Goal: Submit feedback/report problem: Provide input to the site owners about the experience or issues

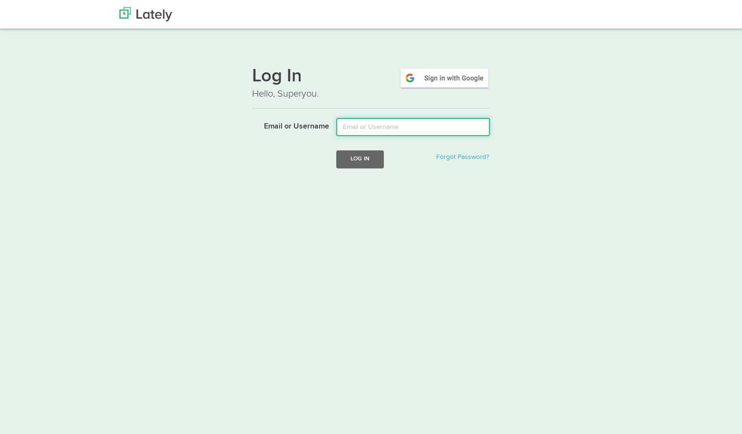
click at [363, 130] on input "Email or Username" at bounding box center [413, 127] width 154 height 18
type input "[PERSON_NAME][EMAIL_ADDRESS][DOMAIN_NAME]"
click at [360, 158] on button "Log In" at bounding box center [360, 159] width 48 height 18
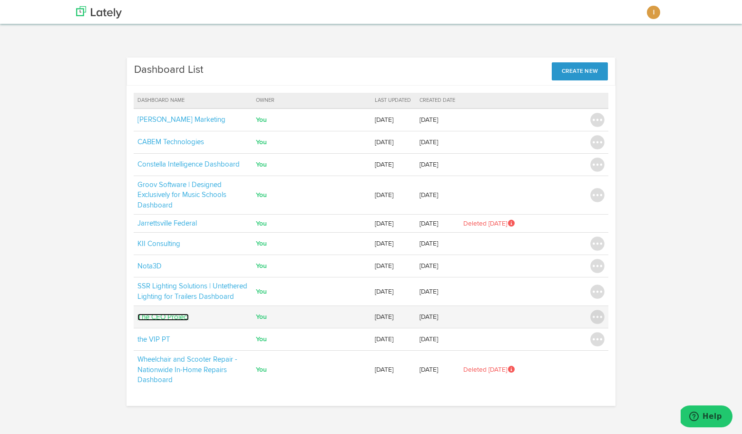
click at [178, 316] on link "The CEO Project" at bounding box center [162, 316] width 51 height 7
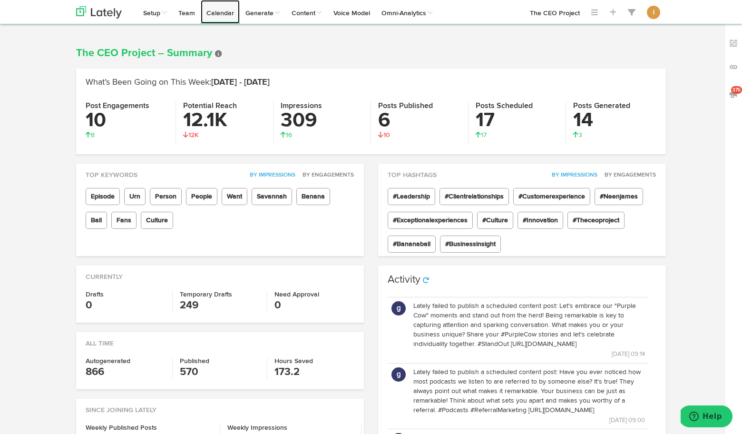
click at [222, 17] on link "Calendar" at bounding box center [220, 12] width 39 height 24
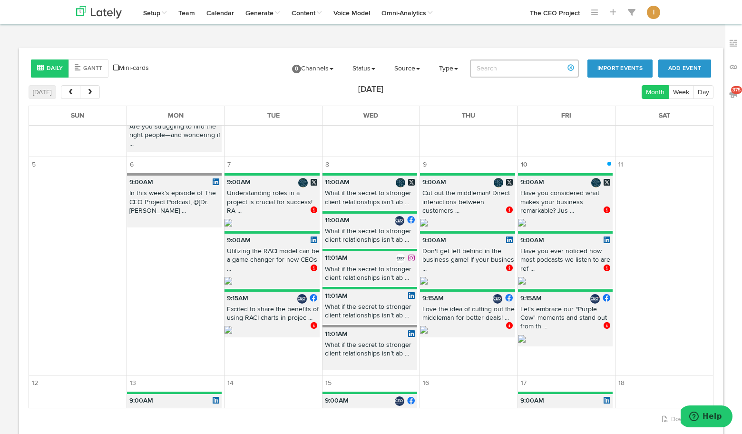
scroll to position [310, 0]
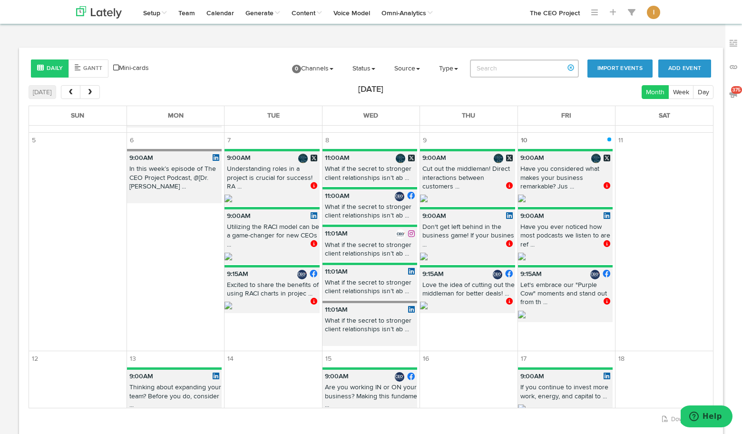
click at [313, 185] on span at bounding box center [315, 185] width 9 height 7
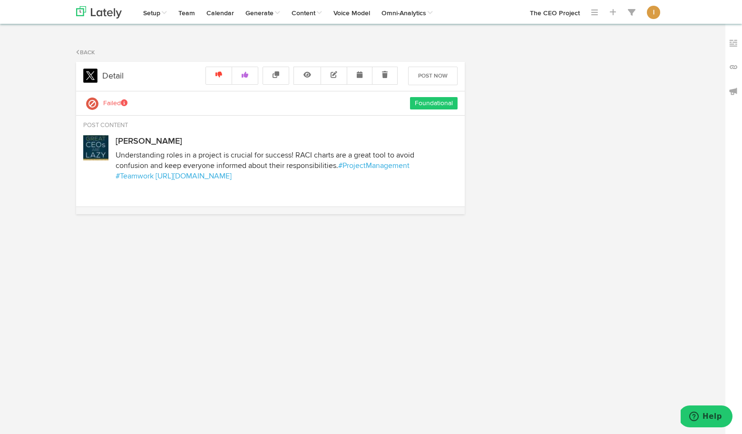
select select "9"
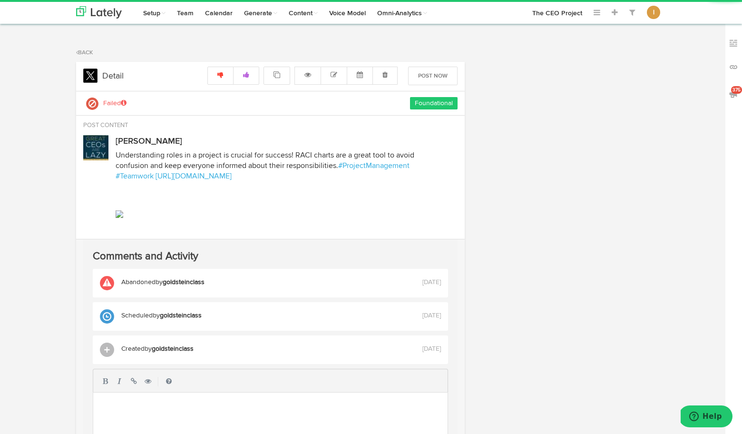
radio input "true"
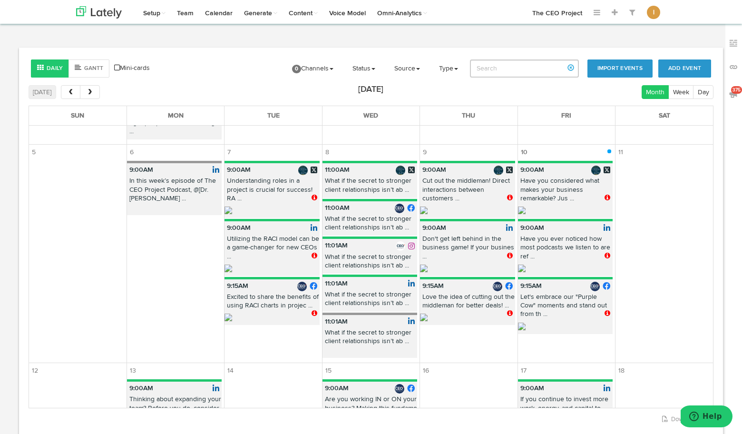
scroll to position [297, 0]
click at [511, 198] on span at bounding box center [511, 198] width 8 height 7
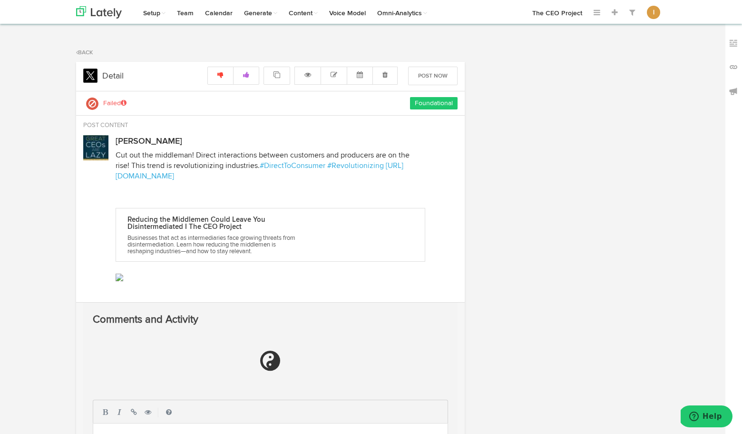
radio input "true"
select select "9"
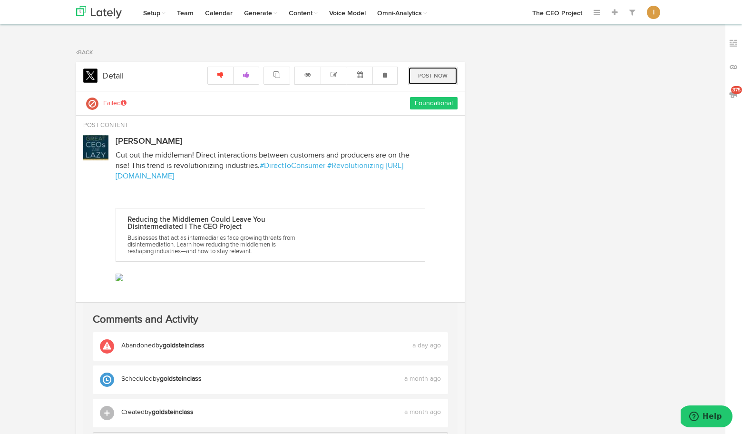
click at [435, 77] on button "Post Now" at bounding box center [432, 76] width 49 height 19
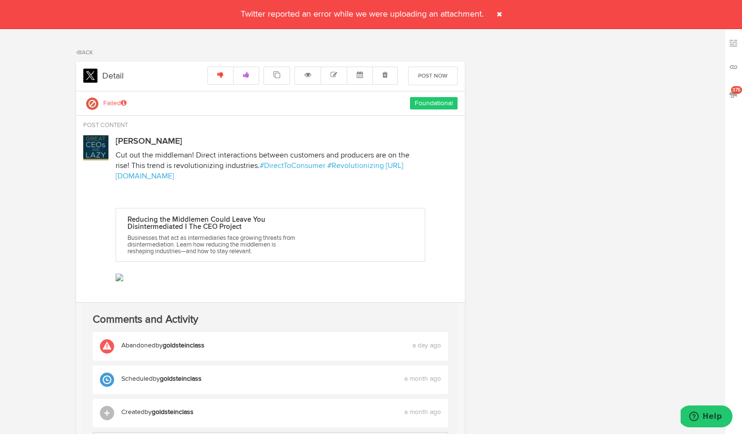
click at [498, 12] on span at bounding box center [499, 14] width 15 height 15
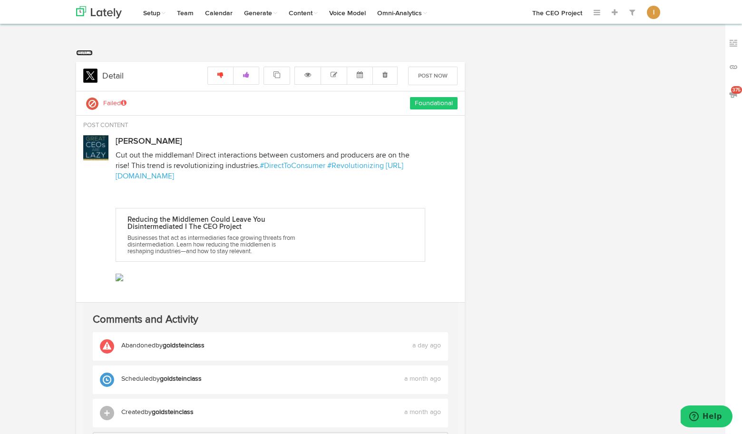
click at [88, 52] on link "Back" at bounding box center [84, 53] width 17 height 6
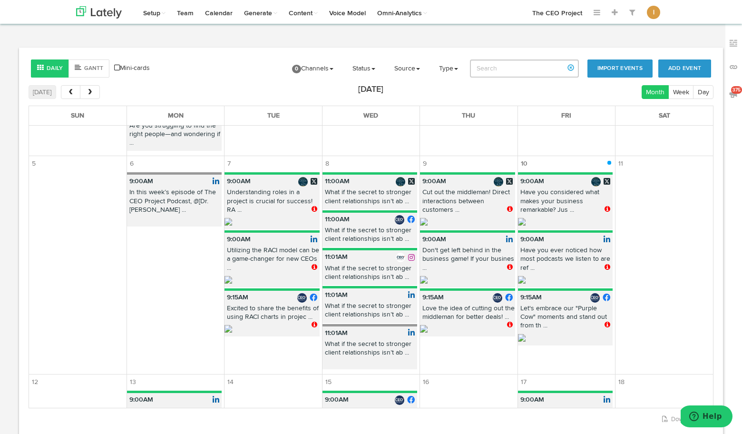
scroll to position [288, 0]
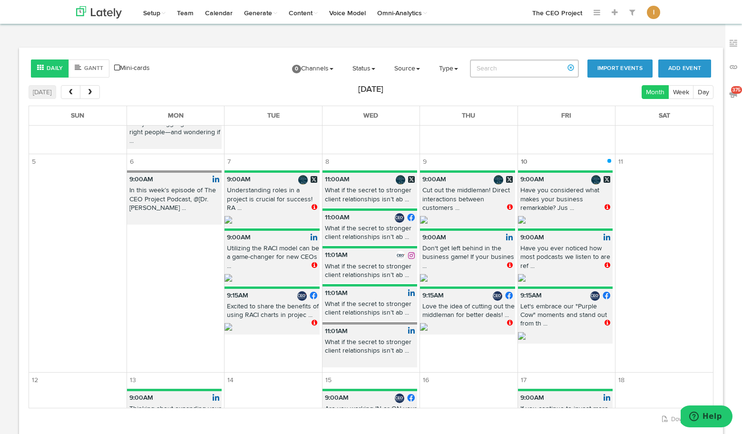
click at [607, 323] on span at bounding box center [609, 322] width 8 height 7
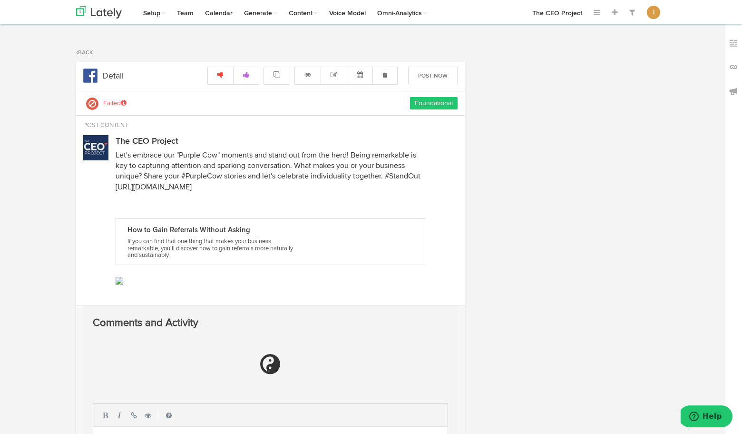
radio input "true"
select select "9"
select select "15"
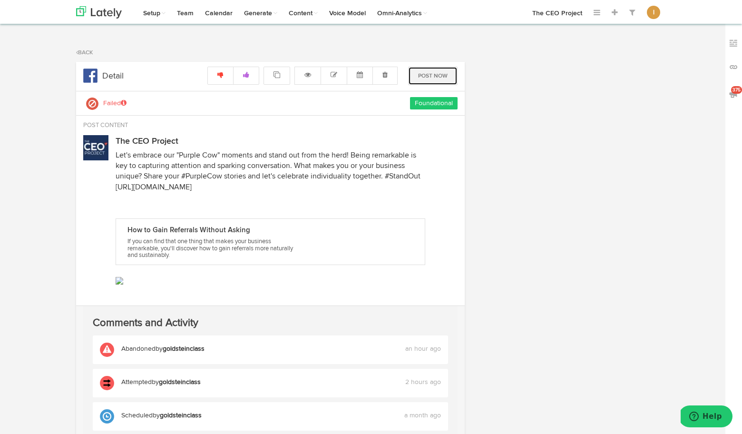
click at [444, 78] on button "Post Now" at bounding box center [432, 76] width 49 height 19
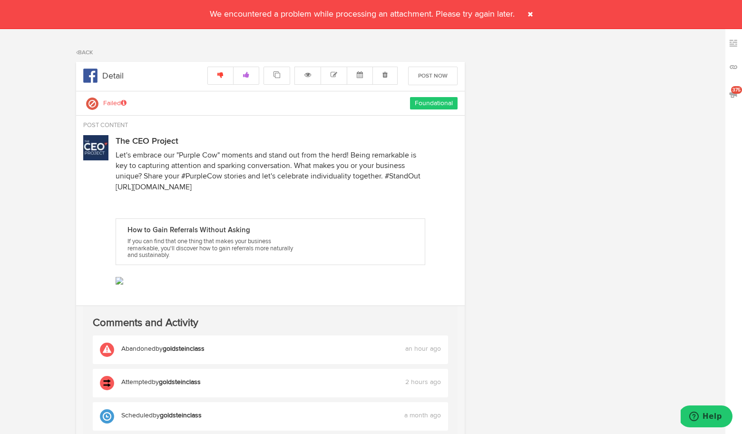
click at [532, 12] on span at bounding box center [530, 14] width 15 height 15
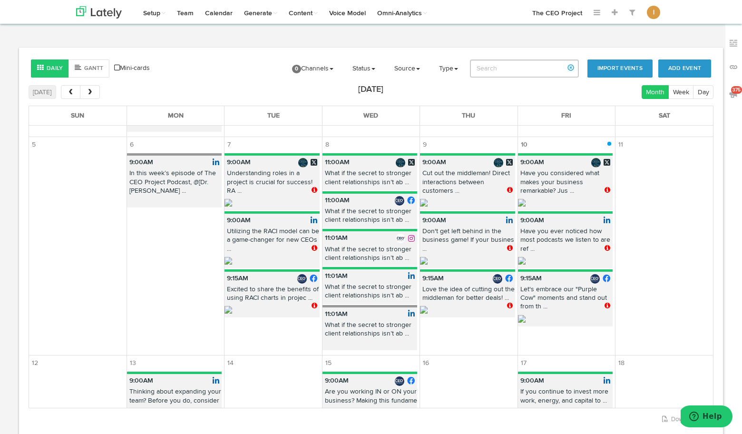
scroll to position [305, 0]
click at [194, 196] on p "In this week’s episode of The CEO Project Podcast, @[Dr. Jim ..." at bounding box center [174, 184] width 95 height 30
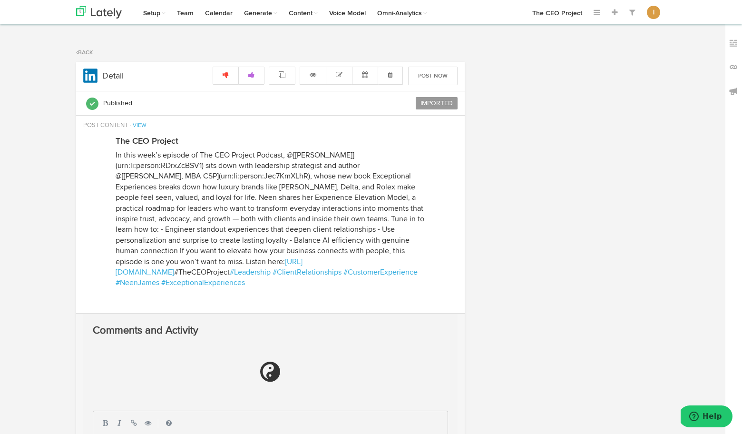
radio input "true"
select select "9"
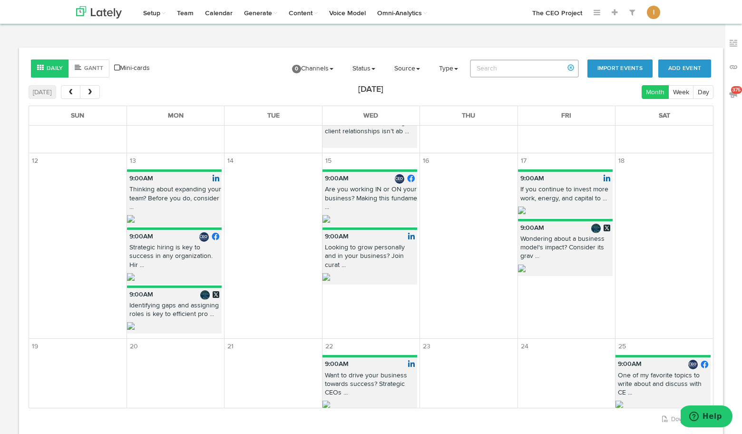
scroll to position [493, 0]
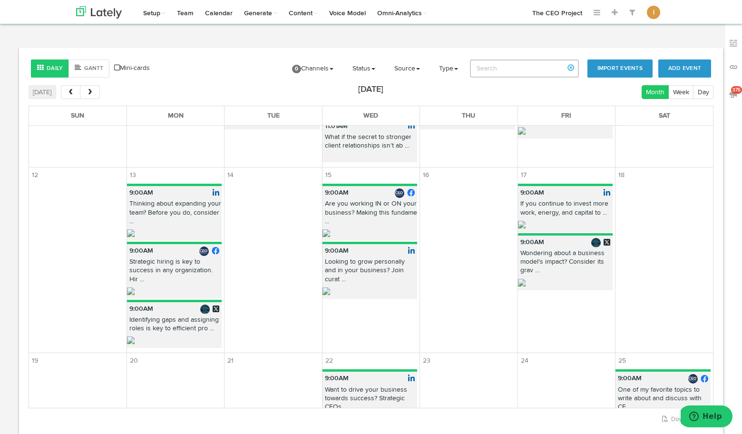
click at [170, 221] on p "Thinking about expanding your team? Before you do, consider ..." at bounding box center [174, 214] width 95 height 30
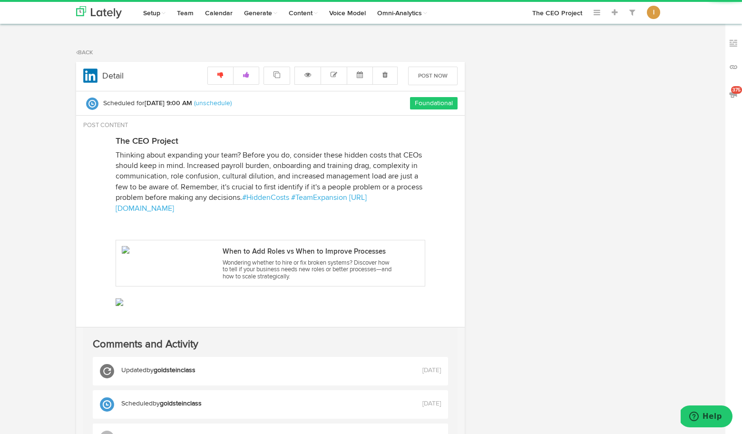
radio input "true"
select select "9"
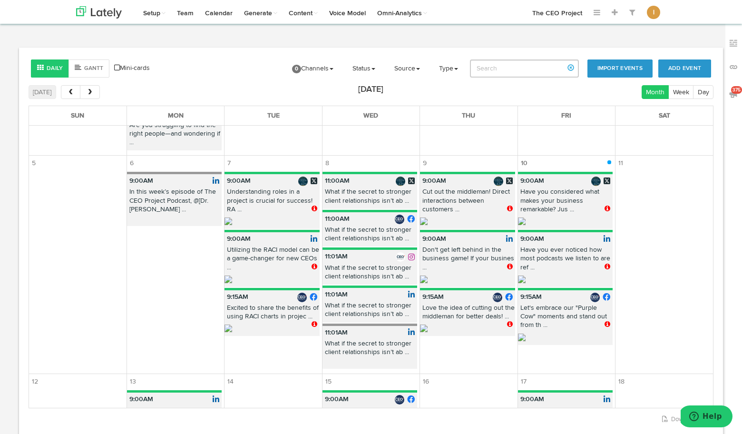
scroll to position [292, 0]
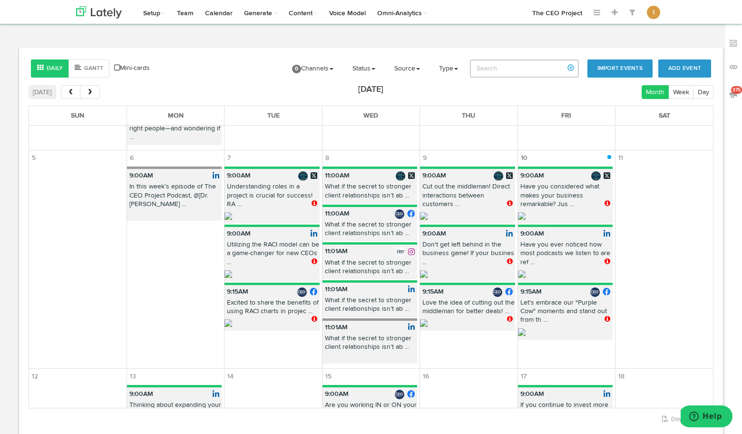
click at [269, 255] on p "Utilizing the RACI model can be a game-changer for new CEOs ..." at bounding box center [272, 255] width 95 height 30
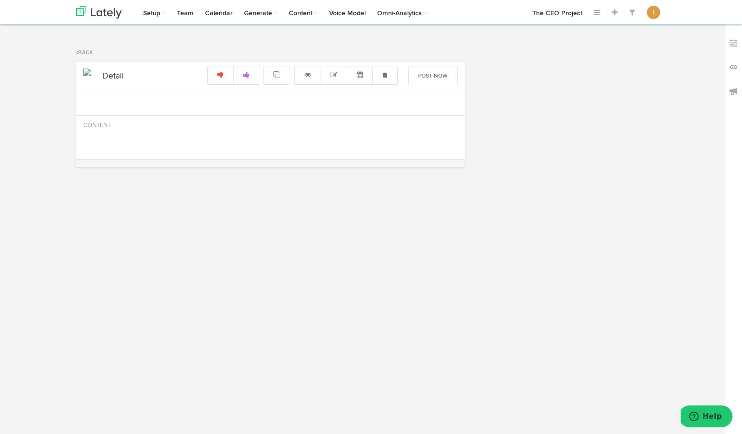
click at [269, 255] on html "Channels Create Generate Pipeline Team Basic Analytics (limited on mobile) Dash…" at bounding box center [371, 217] width 742 height 434
radio input "true"
select select "9"
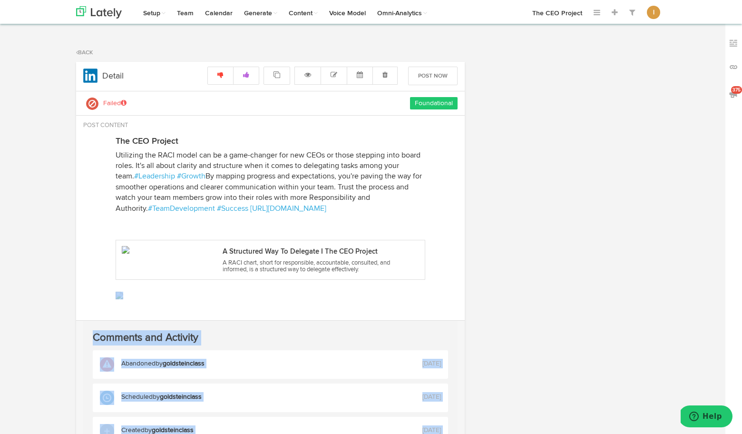
click at [126, 252] on img at bounding box center [169, 250] width 95 height 8
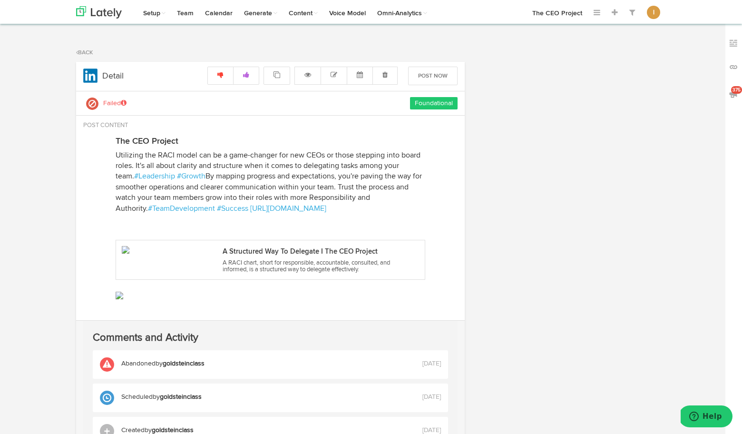
click at [247, 257] on div "A Structured Way To Delegate I The CEO Project A RACI chart, short for responsi…" at bounding box center [306, 260] width 178 height 28
click at [118, 296] on img at bounding box center [121, 298] width 10 height 12
click at [123, 261] on div "A Structured Way To Delegate I The CEO Project A RACI chart, short for responsi…" at bounding box center [271, 260] width 310 height 40
click at [425, 105] on link "Foundational" at bounding box center [434, 103] width 38 height 7
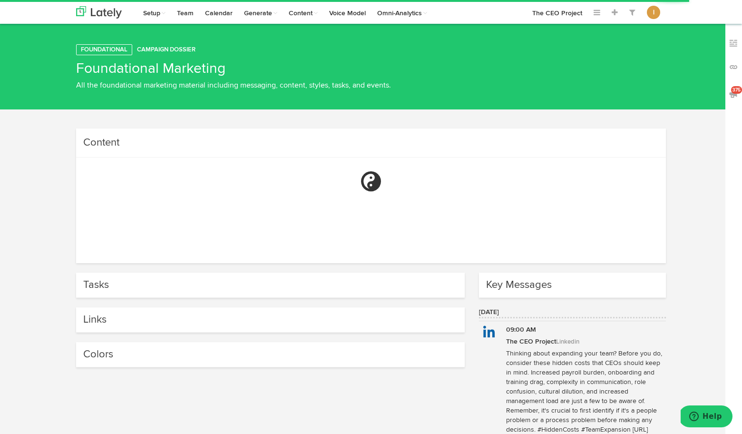
scroll to position [48, 0]
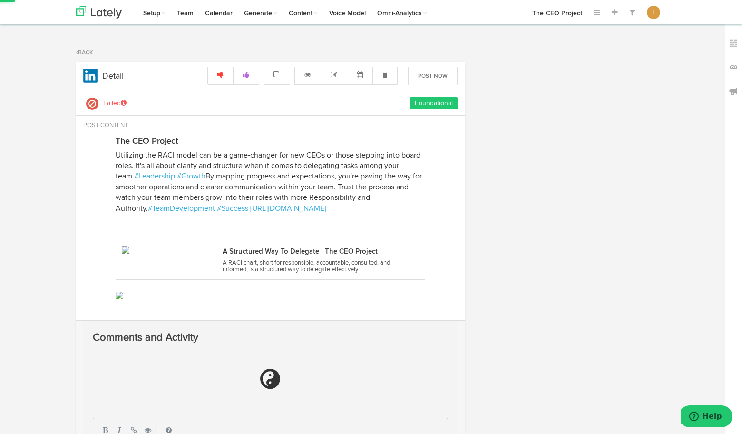
radio input "true"
select select "9"
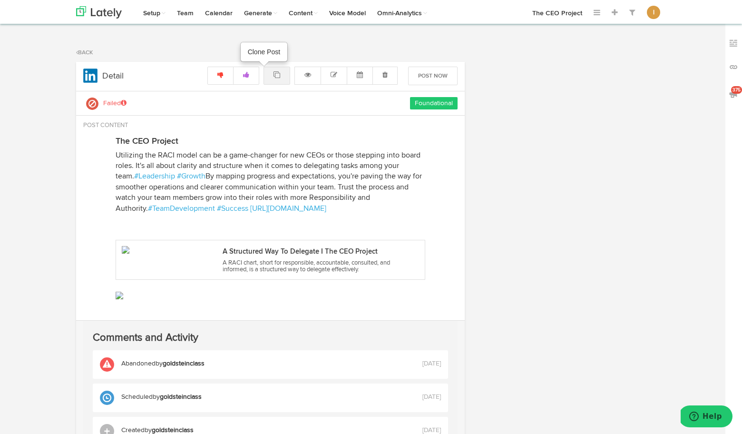
click at [275, 78] on link at bounding box center [277, 76] width 27 height 18
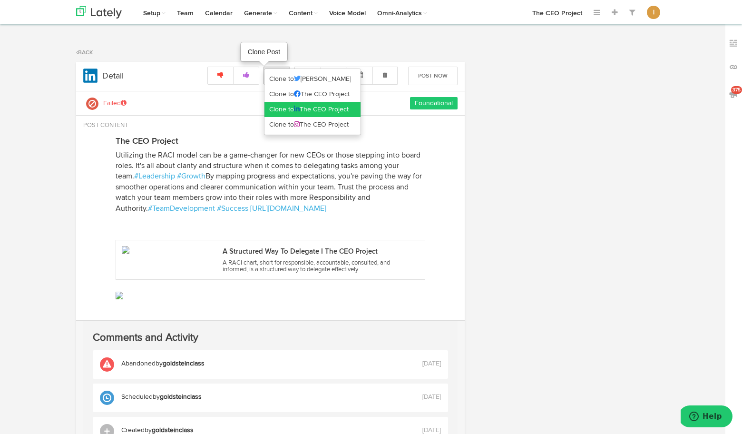
click at [281, 106] on link "Clone to The CEO Project" at bounding box center [312, 109] width 96 height 15
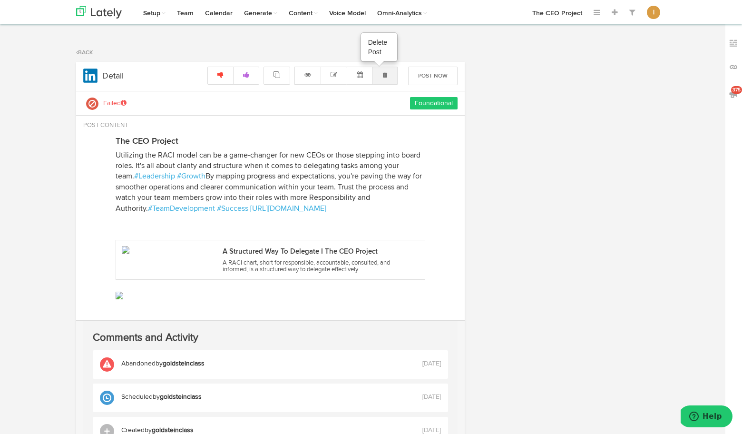
click at [383, 80] on link at bounding box center [384, 76] width 25 height 18
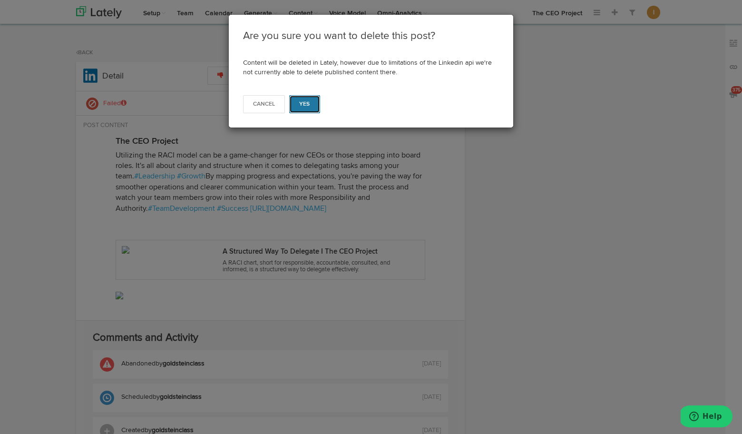
click at [306, 103] on span "Yes" at bounding box center [304, 104] width 11 height 6
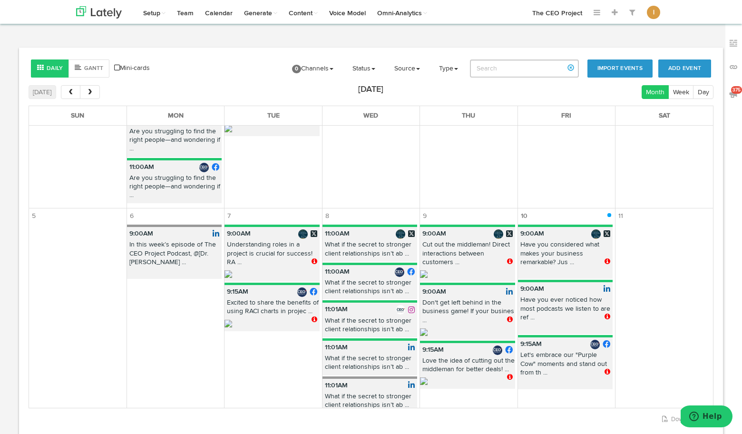
scroll to position [311, 0]
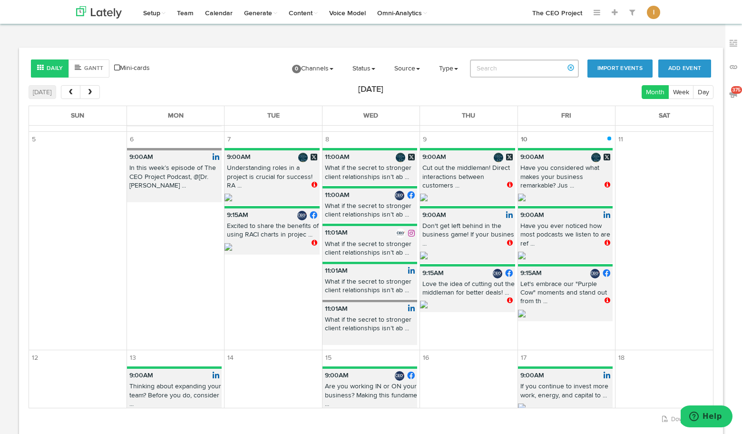
click at [292, 192] on p "Understanding roles in a project is crucial for success! RA ..." at bounding box center [272, 179] width 95 height 30
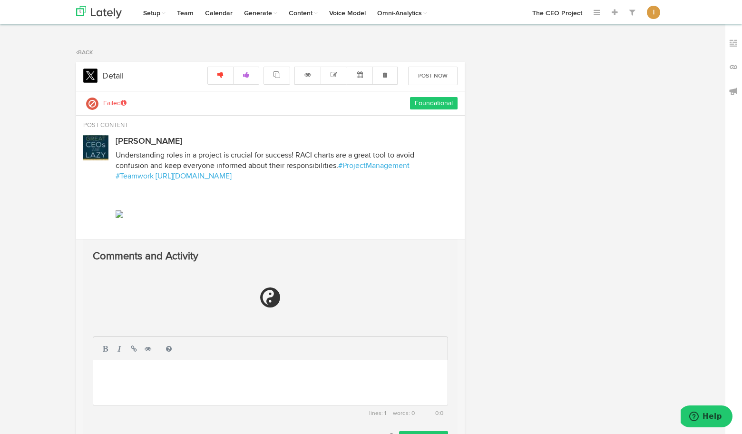
radio input "true"
select select "9"
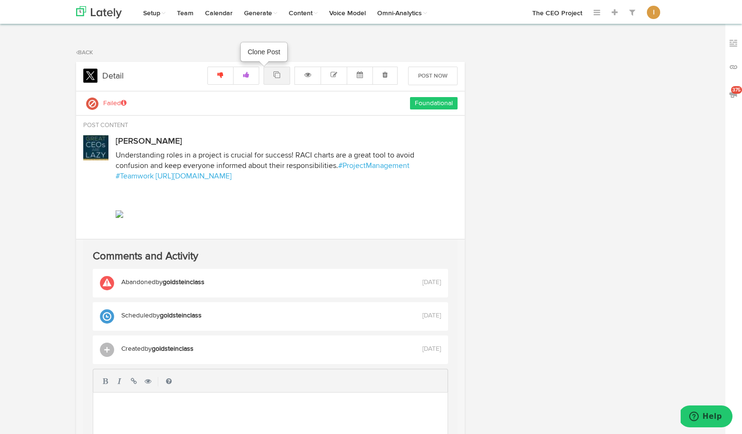
click at [282, 80] on link at bounding box center [277, 76] width 27 height 18
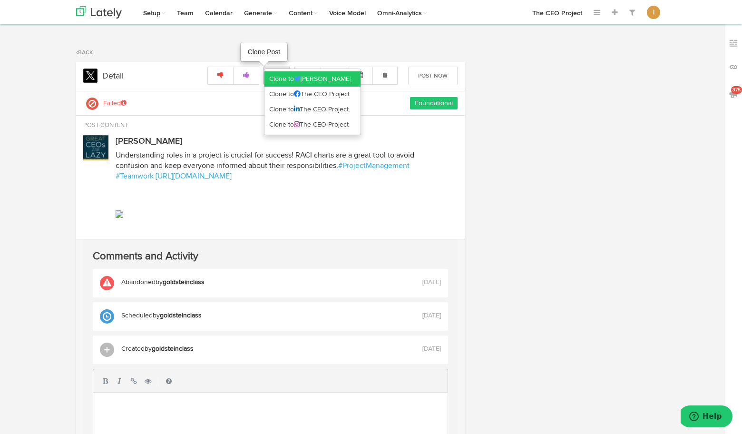
click at [282, 81] on link "Clone to Jim Schleckser" at bounding box center [312, 78] width 96 height 15
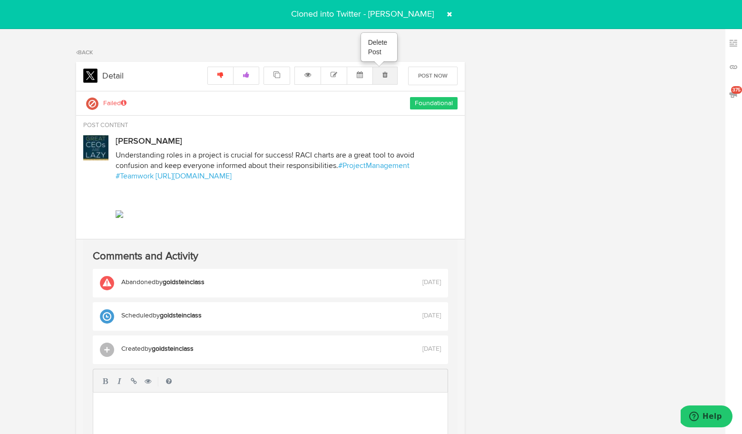
click at [388, 78] on link at bounding box center [384, 76] width 25 height 18
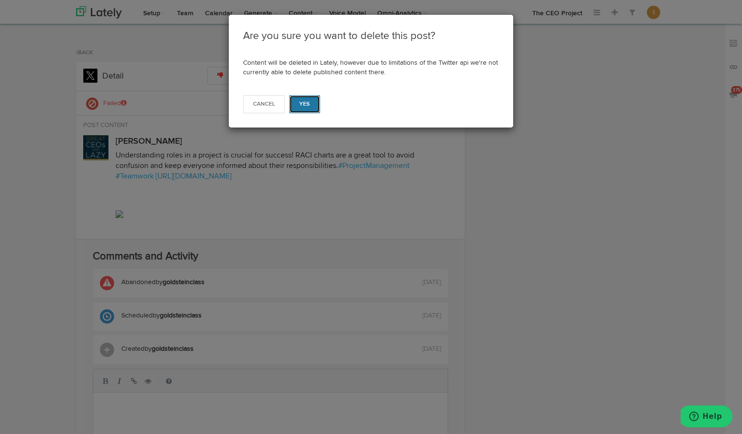
click at [306, 105] on span "Yes" at bounding box center [304, 104] width 11 height 6
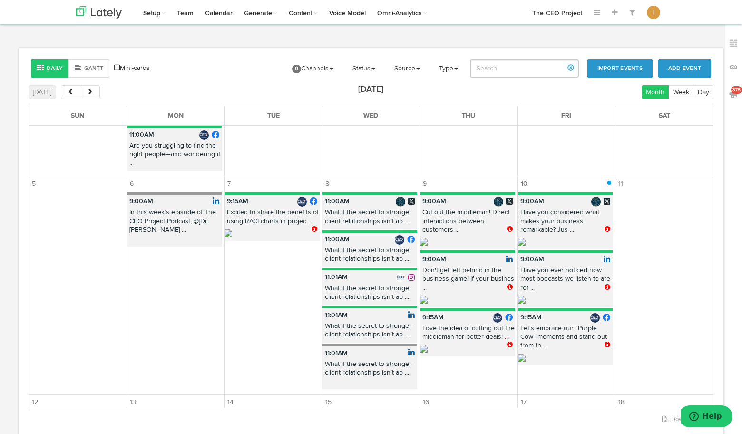
scroll to position [267, 0]
click at [280, 220] on p "Excited to share the benefits of using RACI charts in projec ..." at bounding box center [272, 217] width 95 height 21
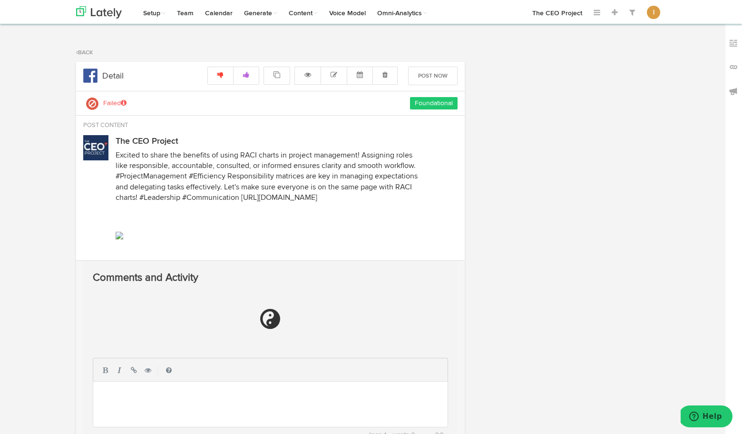
radio input "true"
select select "9"
select select "15"
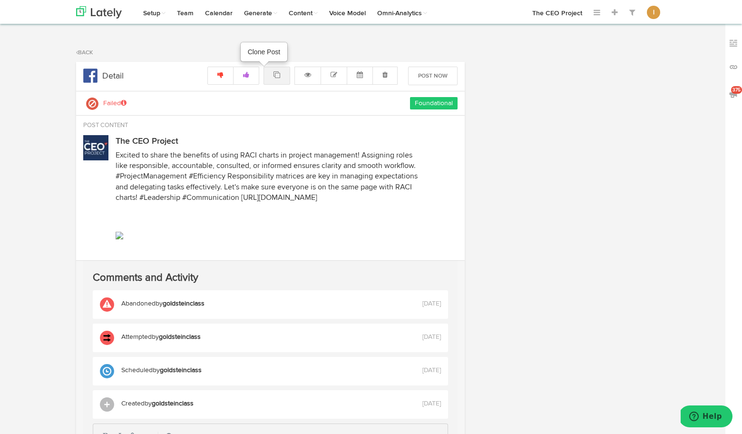
click at [278, 75] on icon at bounding box center [277, 74] width 7 height 7
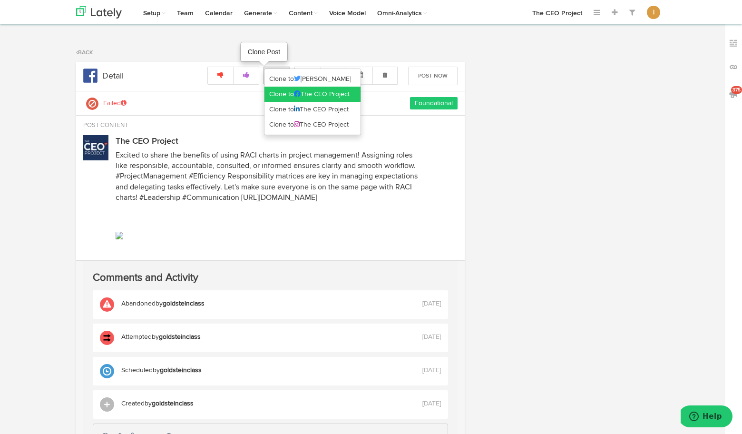
click at [283, 97] on link "Clone to The CEO Project" at bounding box center [312, 94] width 96 height 15
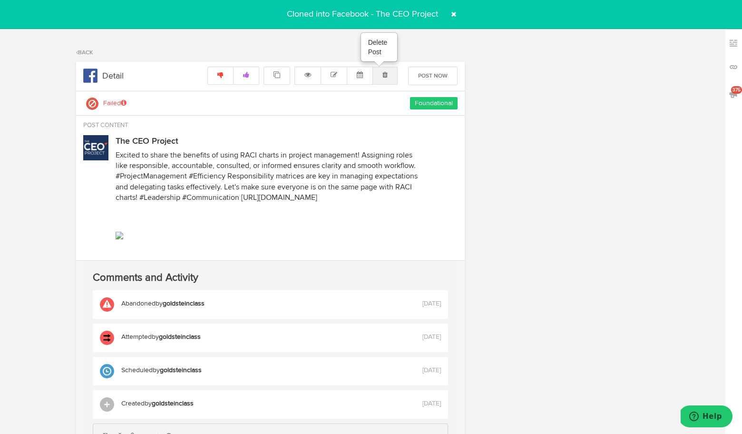
click at [384, 80] on link at bounding box center [384, 76] width 25 height 18
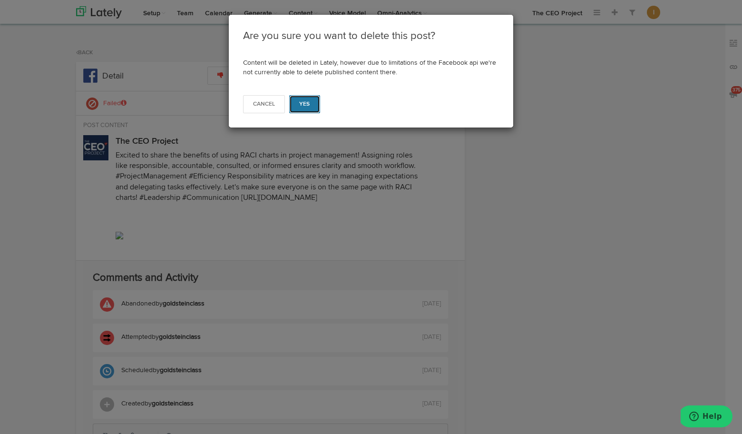
click at [305, 101] on span "Yes" at bounding box center [304, 104] width 11 height 6
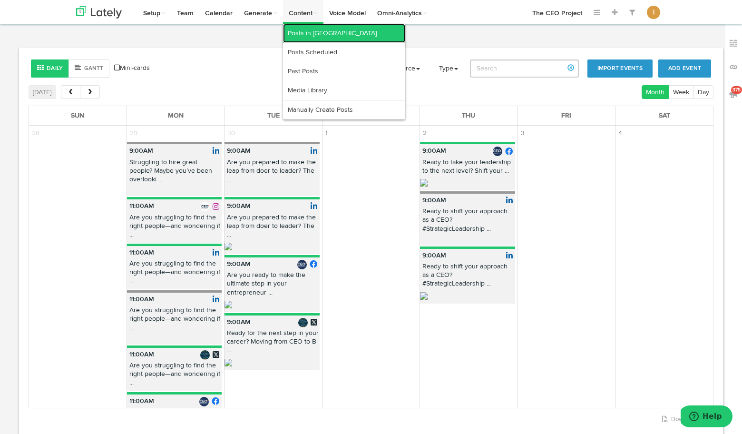
click at [302, 32] on link "Posts in [GEOGRAPHIC_DATA]" at bounding box center [344, 33] width 122 height 19
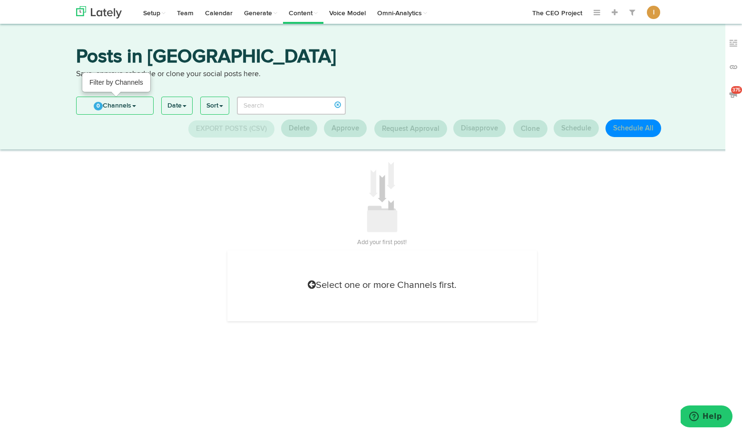
click at [136, 105] on span at bounding box center [134, 106] width 4 height 2
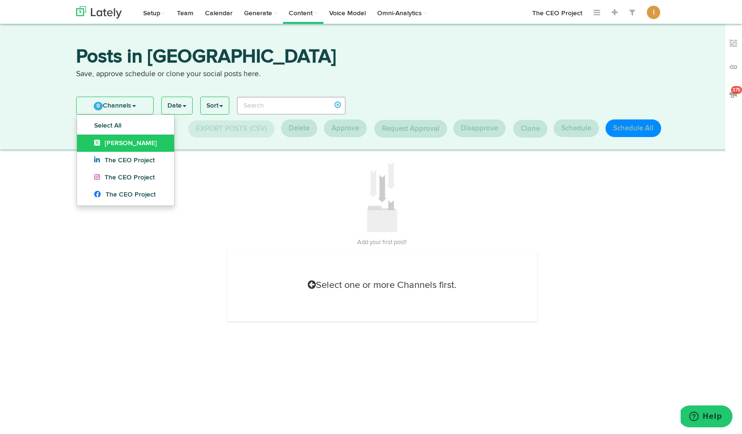
click at [126, 139] on link "[PERSON_NAME]" at bounding box center [125, 143] width 97 height 17
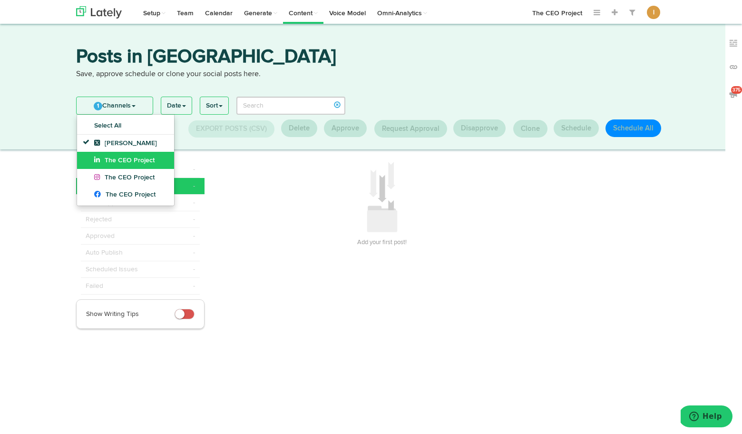
click at [125, 157] on span "The CEO Project" at bounding box center [124, 160] width 60 height 7
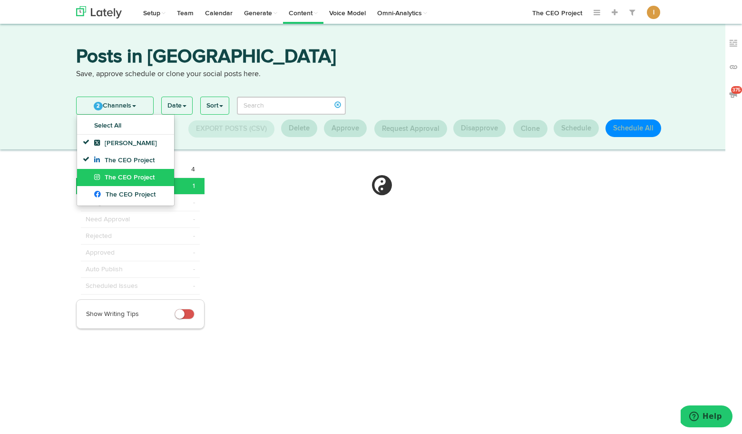
click at [123, 175] on span "The CEO Project" at bounding box center [124, 177] width 60 height 7
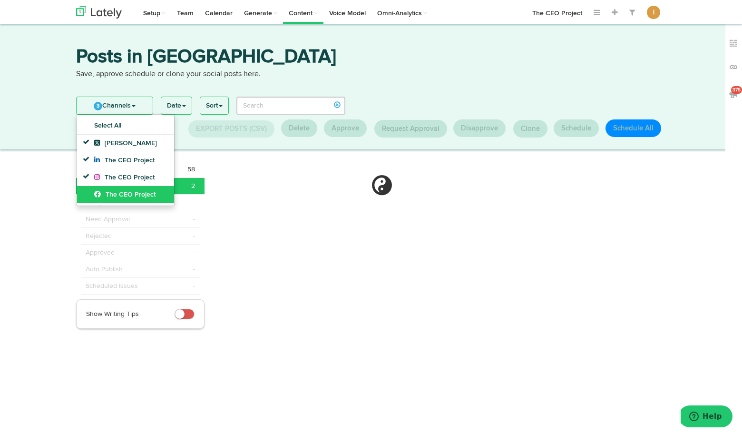
click at [121, 195] on span "The CEO Project" at bounding box center [124, 194] width 61 height 7
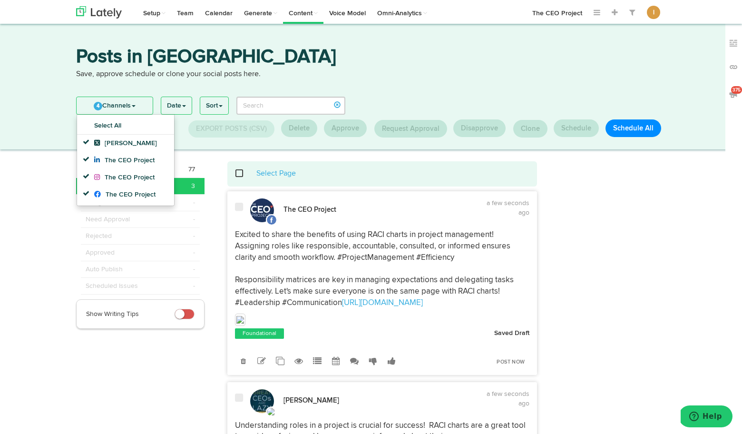
click at [243, 319] on img at bounding box center [240, 320] width 8 height 8
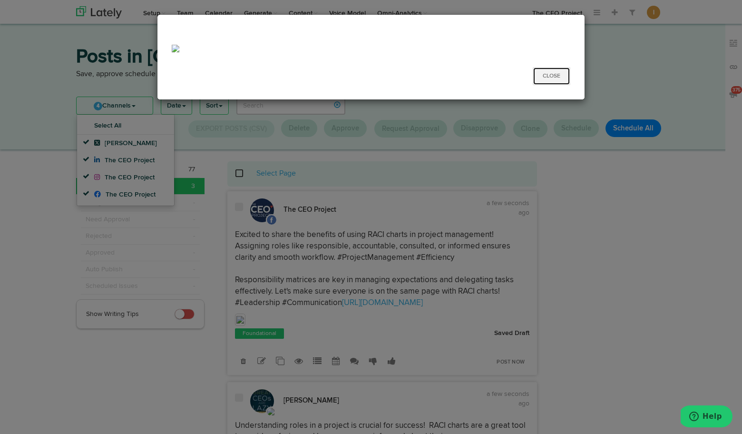
click at [556, 79] on button "Close" at bounding box center [552, 76] width 38 height 18
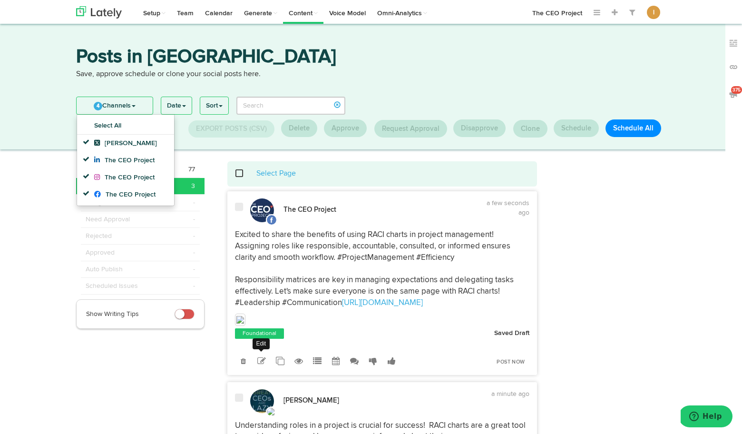
click at [262, 357] on icon at bounding box center [261, 361] width 9 height 9
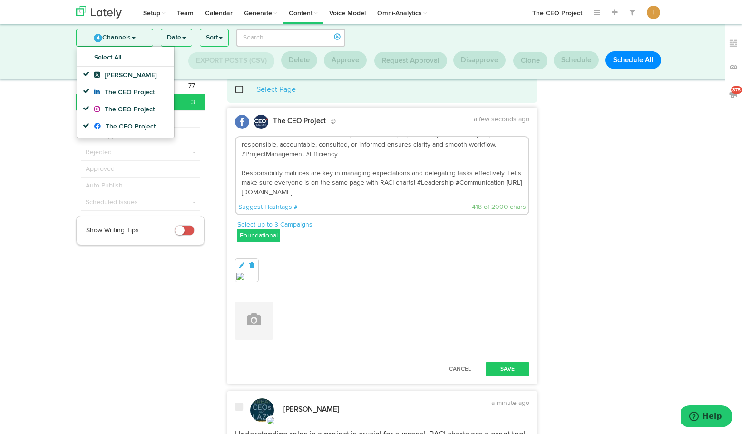
scroll to position [22, 0]
click at [253, 265] on icon at bounding box center [252, 266] width 9 height 7
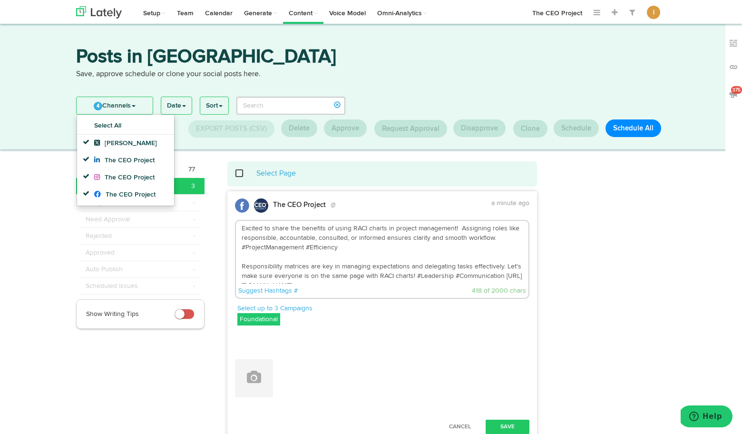
scroll to position [10, 0]
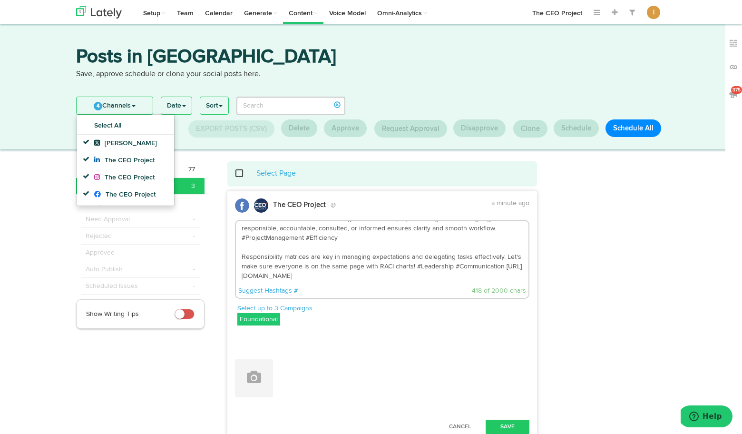
click at [283, 276] on textarea "Excited to share the benefits of using RACI charts in project management! Assig…" at bounding box center [382, 252] width 293 height 63
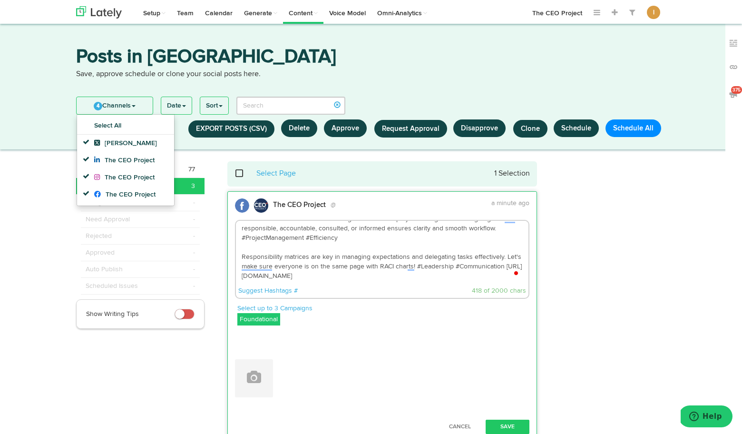
drag, startPoint x: 304, startPoint y: 275, endPoint x: 241, endPoint y: 276, distance: 62.8
click at [241, 276] on textarea "Excited to share the benefits of using RACI charts in project management! Assig…" at bounding box center [382, 252] width 293 height 63
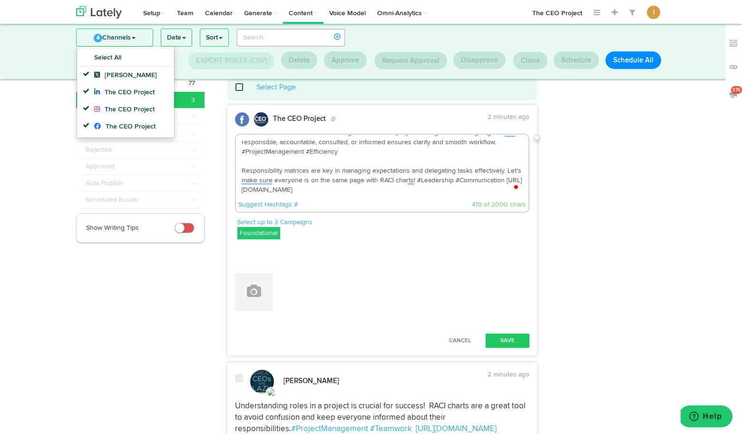
scroll to position [21, 0]
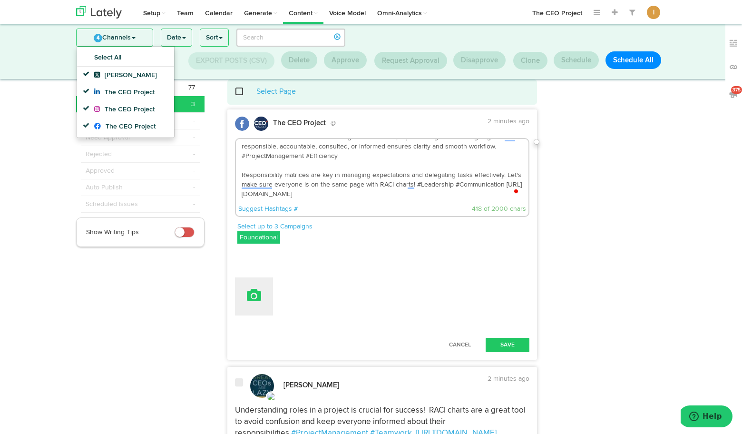
click at [264, 309] on button at bounding box center [254, 296] width 38 height 38
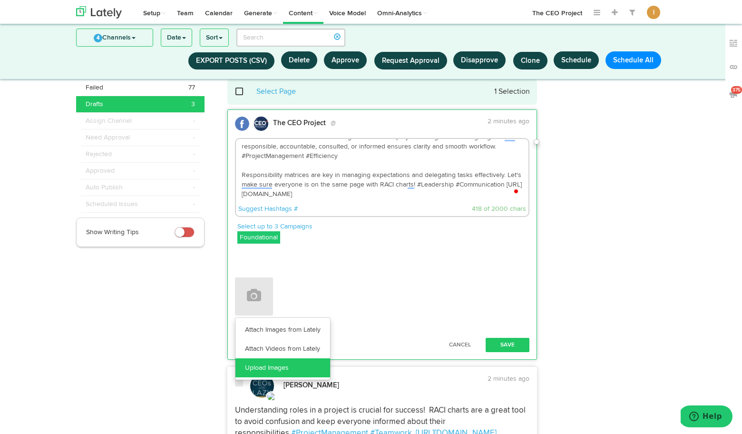
click at [269, 367] on link "Upload Images" at bounding box center [282, 367] width 95 height 19
click at [276, 329] on link "Attach Images from Lately" at bounding box center [282, 329] width 95 height 19
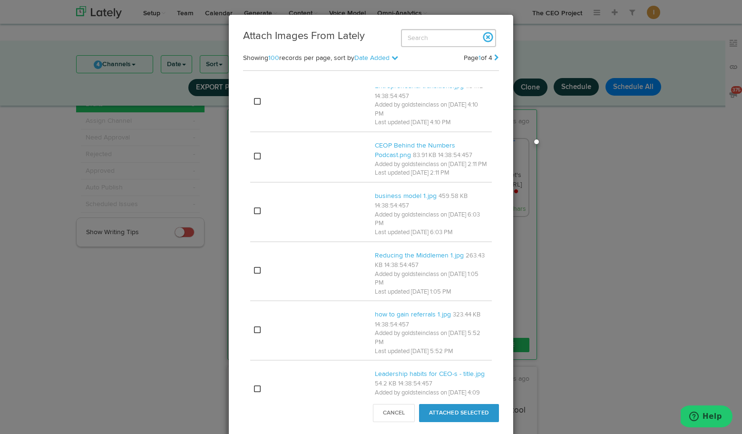
scroll to position [0, 0]
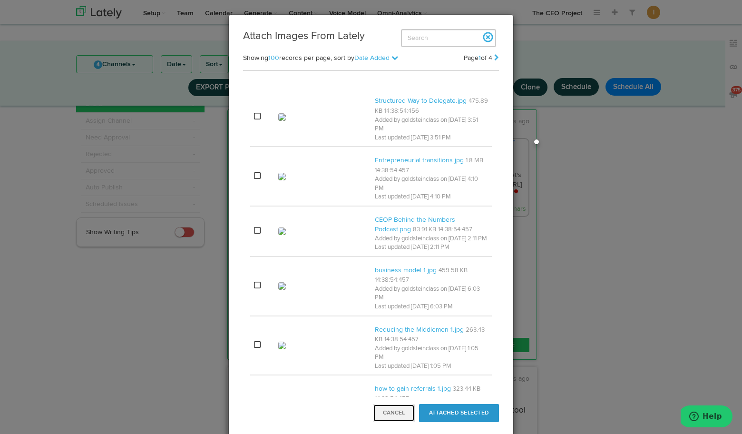
click at [398, 421] on button "Cancel" at bounding box center [394, 413] width 42 height 18
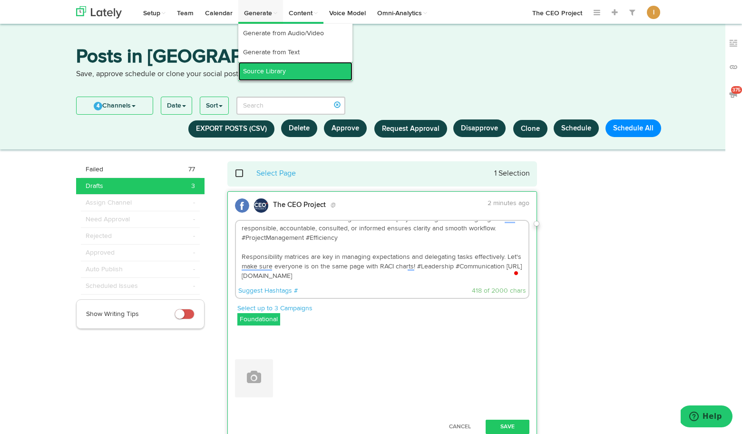
click at [266, 72] on link "Source Library" at bounding box center [295, 71] width 114 height 19
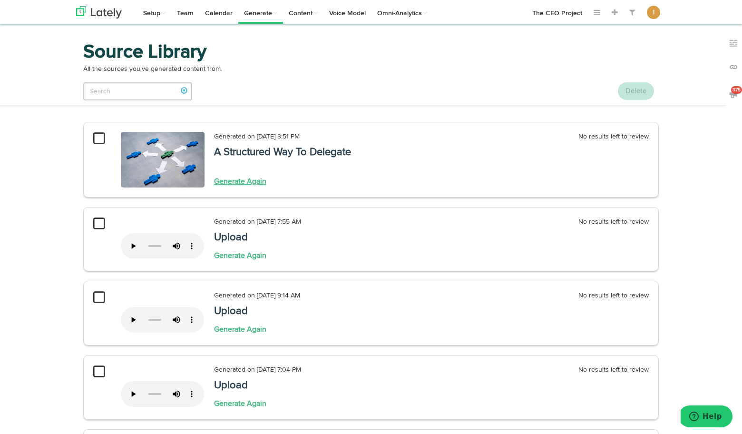
click at [254, 183] on link "Generate Again" at bounding box center [240, 182] width 52 height 8
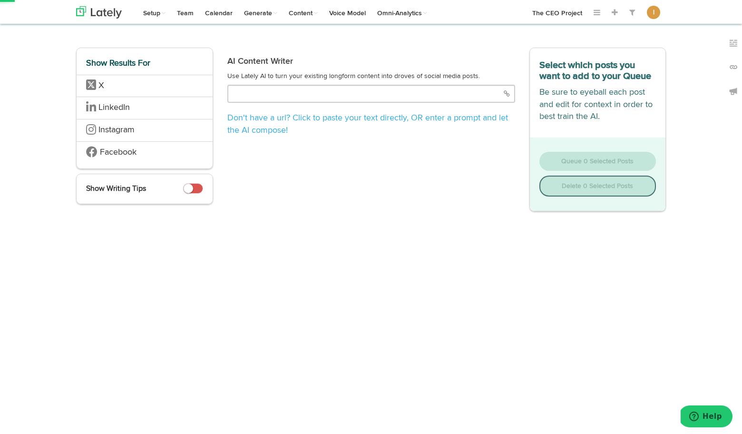
type input "[URL][DOMAIN_NAME]"
select select "natural"
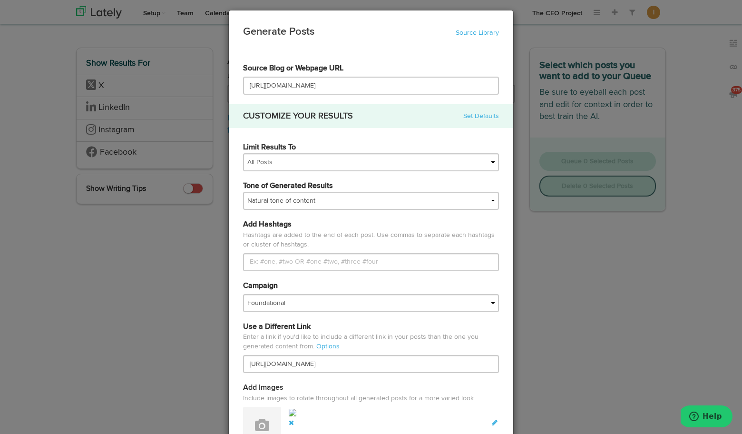
scroll to position [6, 0]
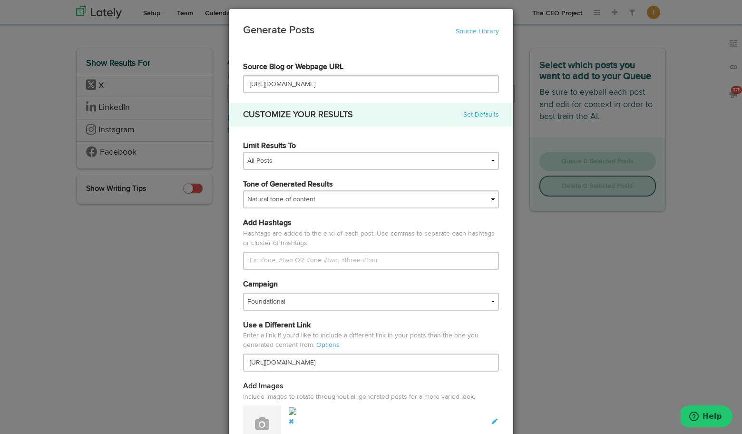
click at [181, 255] on div "Generate Posts Source Library 60ac18687e297a6cb8dfc06b 60ac18687e297a6cb8dfc07c…" at bounding box center [371, 217] width 742 height 434
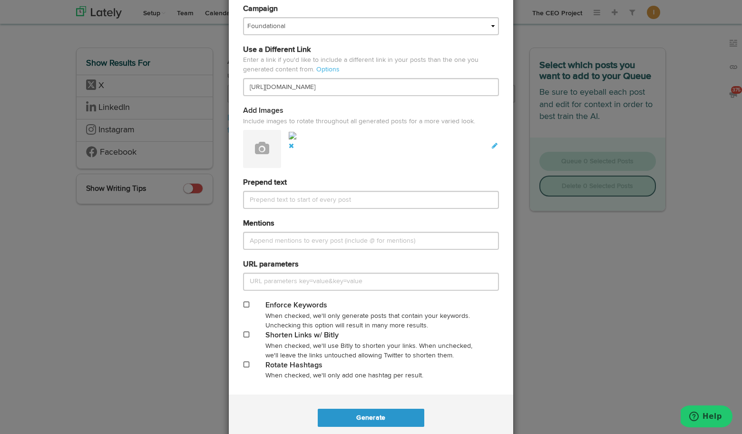
scroll to position [303, 0]
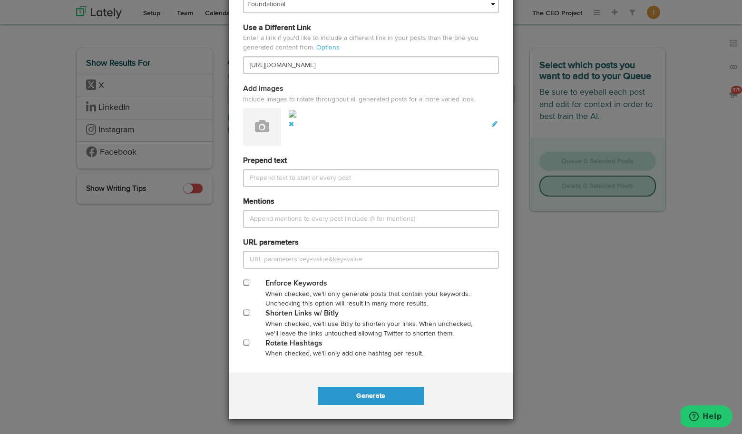
click at [203, 314] on div "Generate Posts Source Library 60ac18687e297a6cb8dfc06b 60ac18687e297a6cb8dfc07c…" at bounding box center [371, 217] width 742 height 434
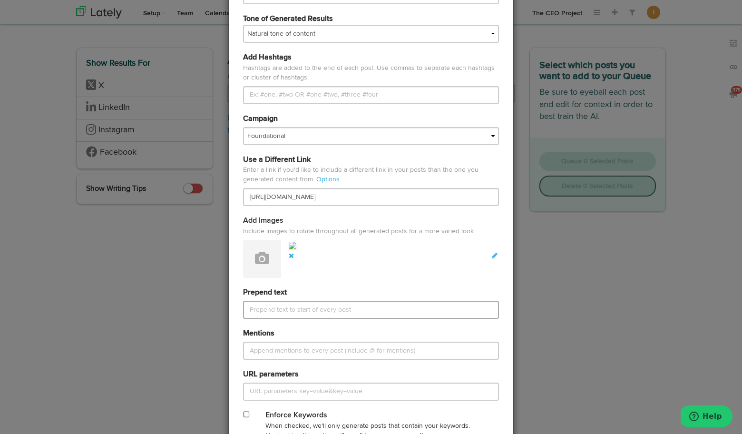
scroll to position [0, 0]
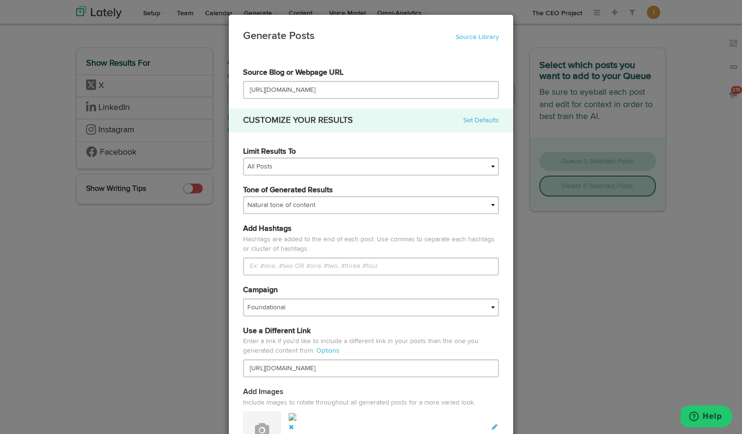
click at [583, 295] on div "Generate Posts Source Library 60ac18687e297a6cb8dfc06b 60ac18687e297a6cb8dfc07c…" at bounding box center [371, 217] width 742 height 434
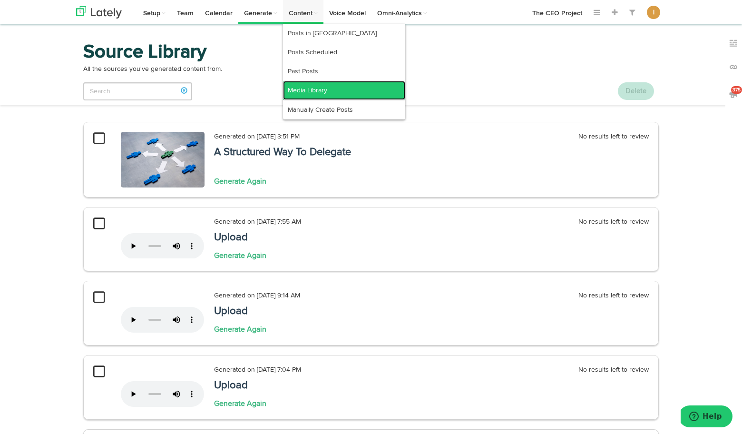
click at [308, 93] on link "Media Library" at bounding box center [344, 90] width 122 height 19
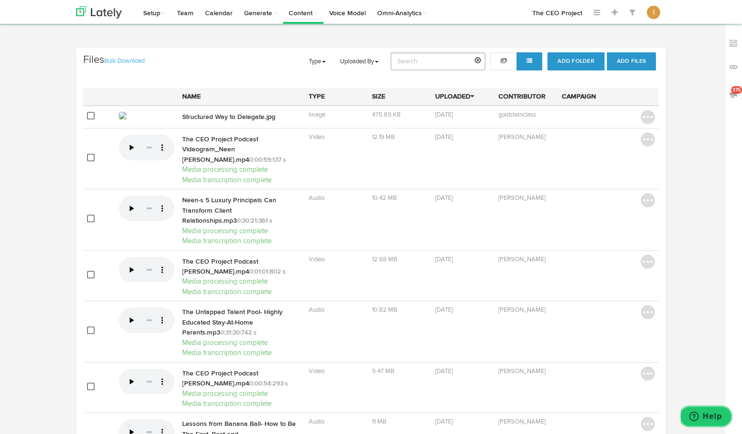
click at [712, 419] on span "Help" at bounding box center [713, 416] width 20 height 9
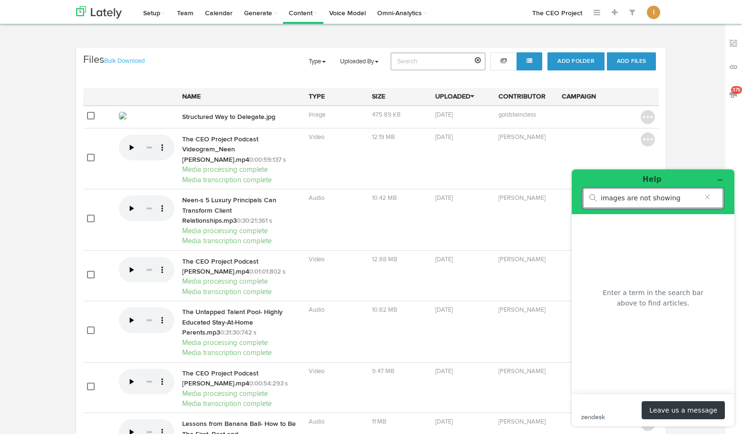
type input "images are not showing"
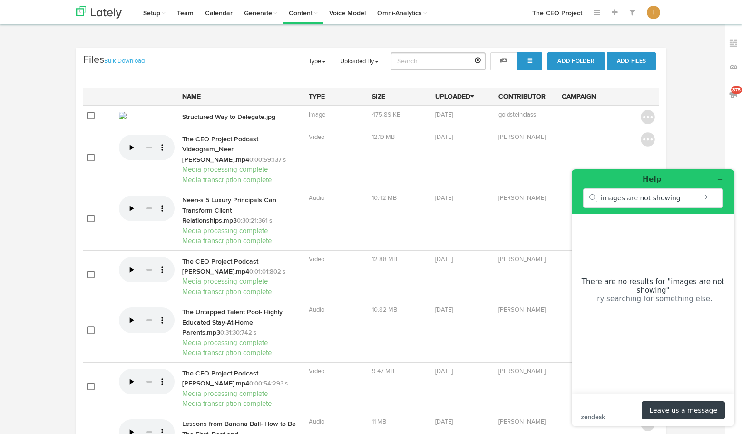
click at [680, 409] on button "Leave us a message" at bounding box center [683, 410] width 83 height 18
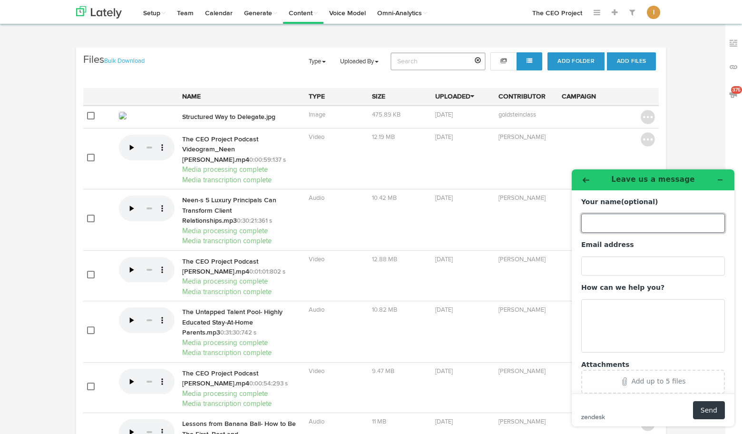
click at [610, 220] on input "Your name (optional)" at bounding box center [653, 223] width 144 height 19
type input "[PERSON_NAME]"
type input "[PERSON_NAME][EMAIL_ADDRESS][DOMAIN_NAME]"
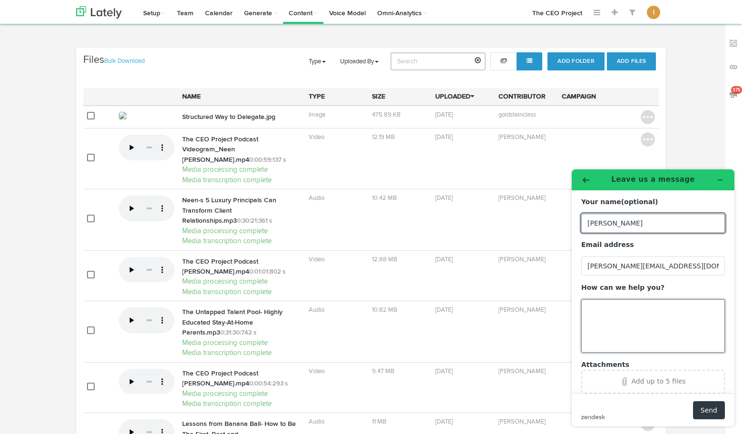
click at [627, 310] on textarea "How can we help you?" at bounding box center [653, 325] width 144 height 53
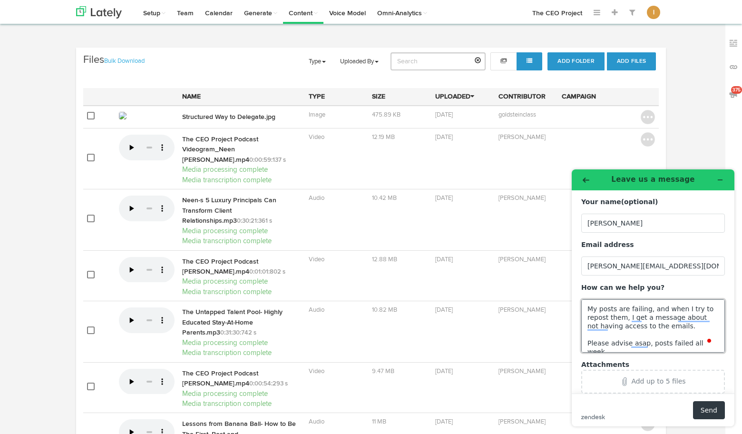
click at [667, 343] on textarea "My posts are failing, and when I try to repost them, I get a message about not …" at bounding box center [653, 325] width 144 height 53
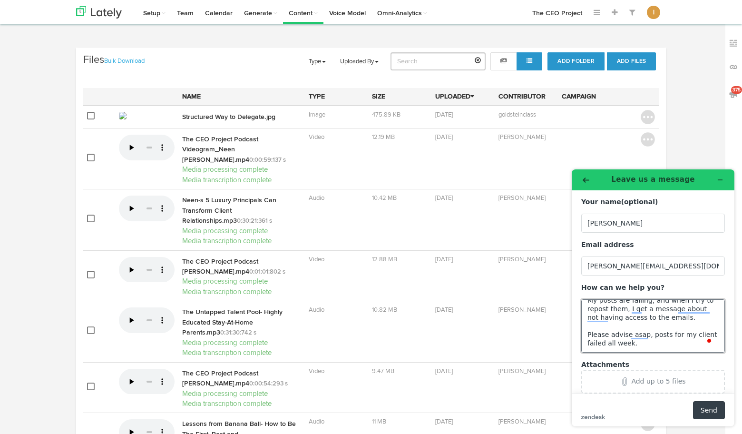
type textarea "My posts are failing, and when I try to repost them, I get a message about not …"
click at [707, 410] on button "Send" at bounding box center [709, 410] width 32 height 18
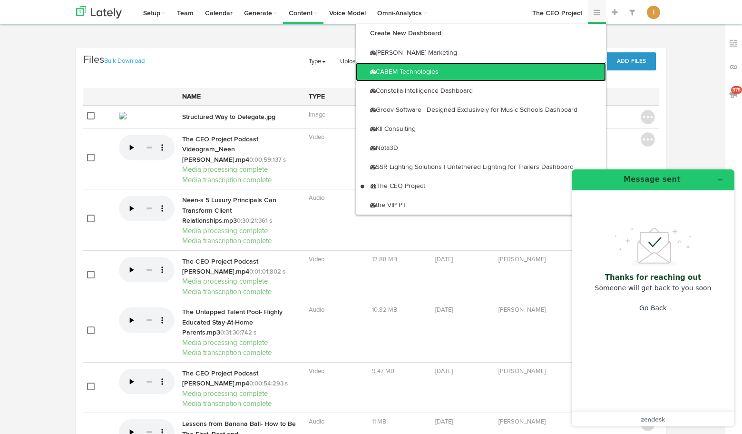
click at [568, 68] on link "CABEM Technologies" at bounding box center [481, 71] width 250 height 19
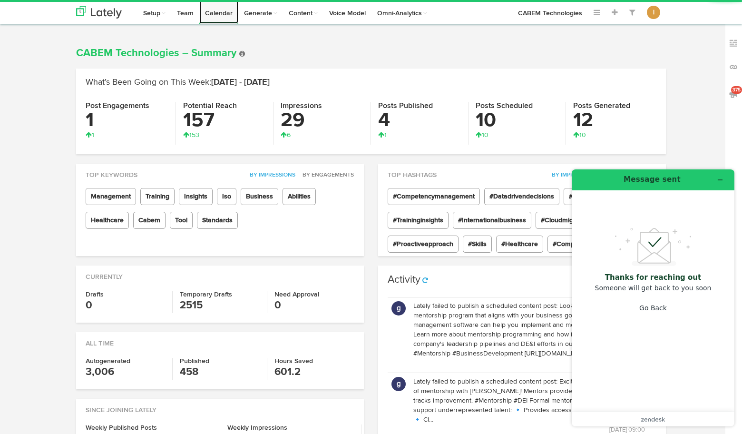
click at [222, 15] on link "Calendar" at bounding box center [218, 12] width 39 height 24
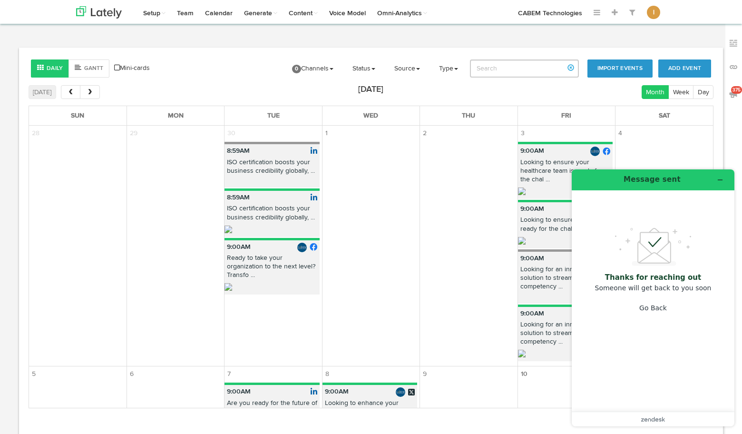
click at [288, 175] on p "ISO certification boosts your business credibility globally, ..." at bounding box center [272, 168] width 95 height 21
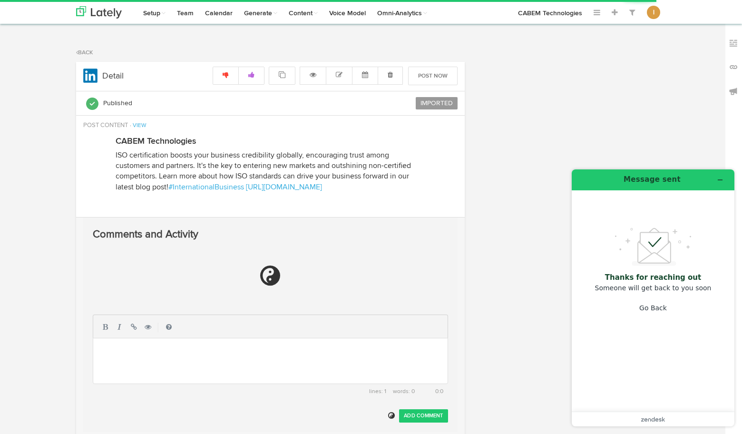
radio input "true"
select select "8"
select select "59"
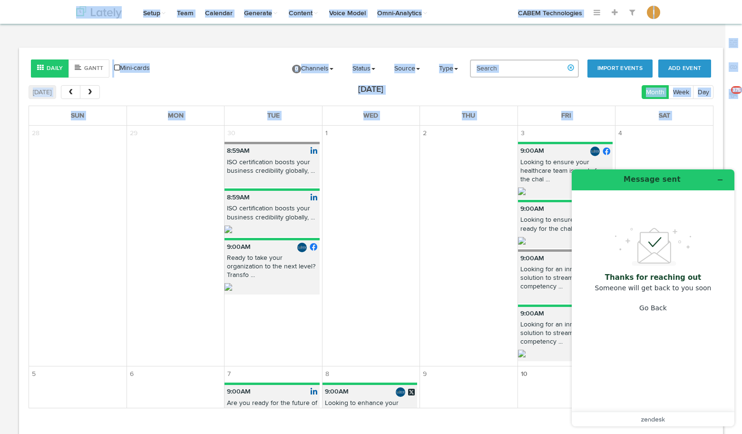
click at [540, 177] on p "Looking to ensure your healthcare team is ready for the chal ..." at bounding box center [565, 173] width 95 height 30
click at [540, 177] on body "Channels Create Generate Pipeline Team Basic Analytics (limited on mobile) Dash…" at bounding box center [371, 257] width 742 height 515
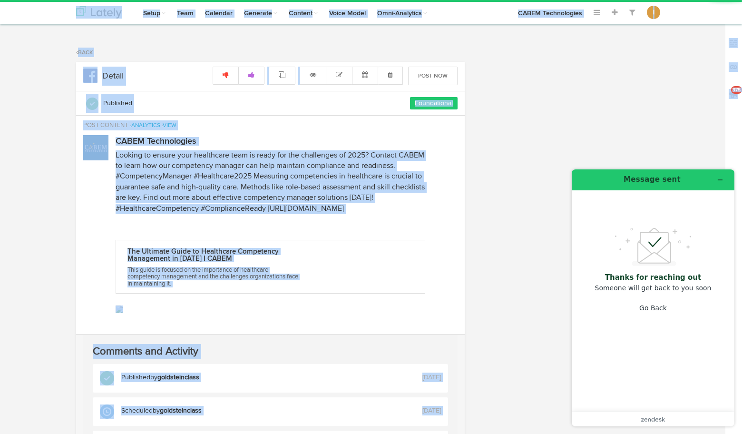
radio input "true"
select select "9"
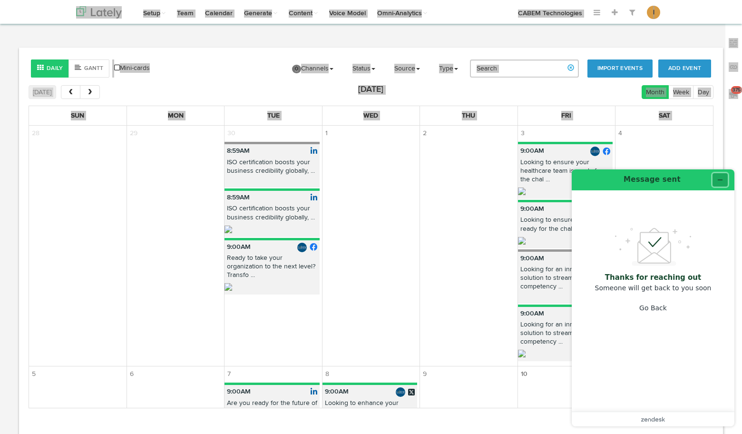
click at [723, 180] on icon "Minimize widget" at bounding box center [720, 179] width 7 height 7
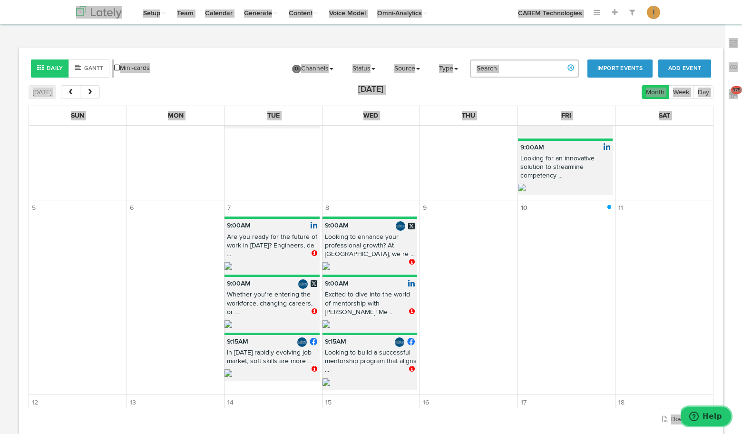
scroll to position [164, 0]
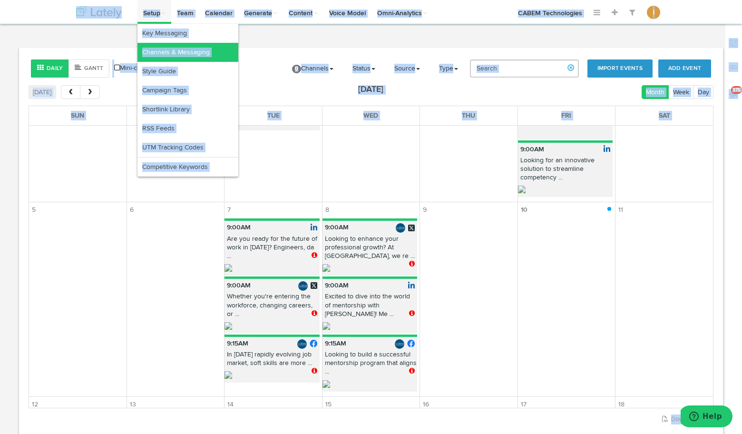
click at [154, 51] on link "Channels & Messaging" at bounding box center [187, 52] width 101 height 19
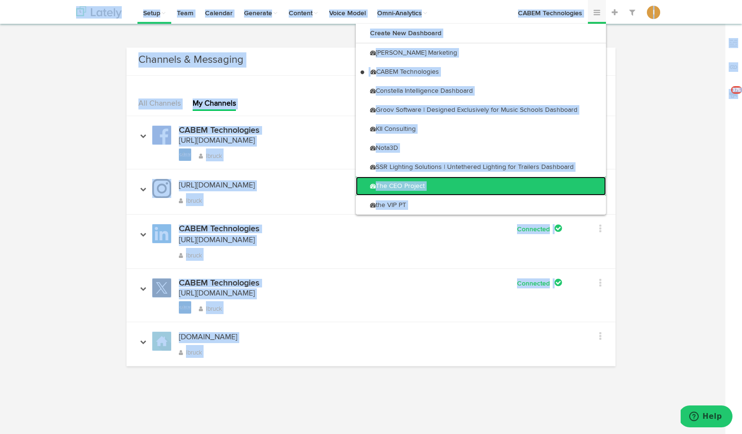
click at [521, 178] on link "The CEO Project" at bounding box center [481, 185] width 250 height 19
